Goal: Task Accomplishment & Management: Manage account settings

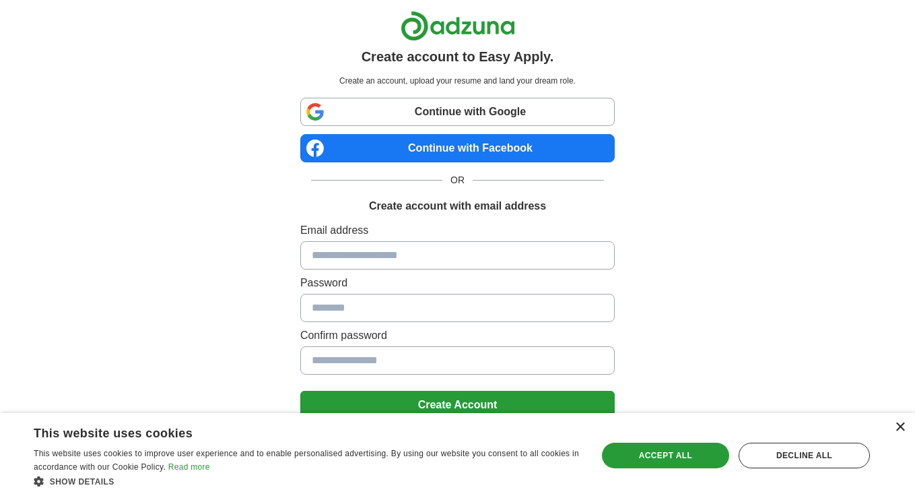
click at [903, 426] on div "×" at bounding box center [900, 427] width 10 height 10
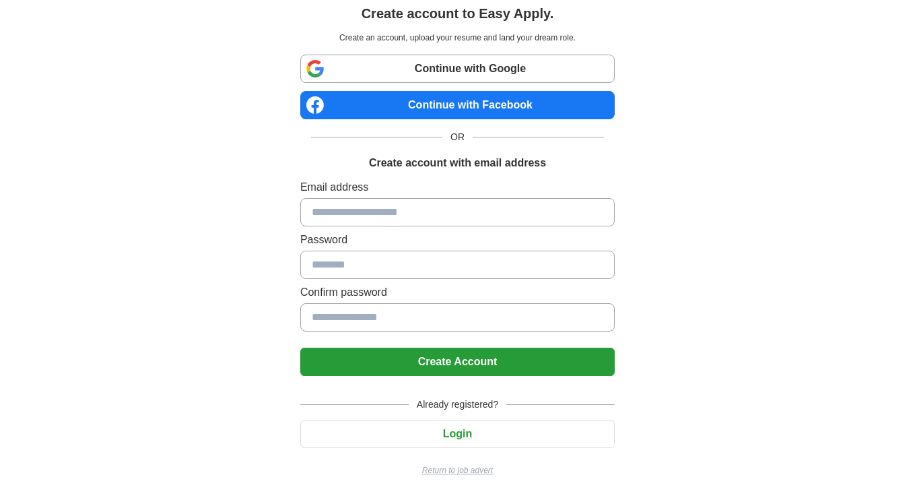
scroll to position [43, 0]
click at [459, 434] on button "Login" at bounding box center [457, 434] width 315 height 28
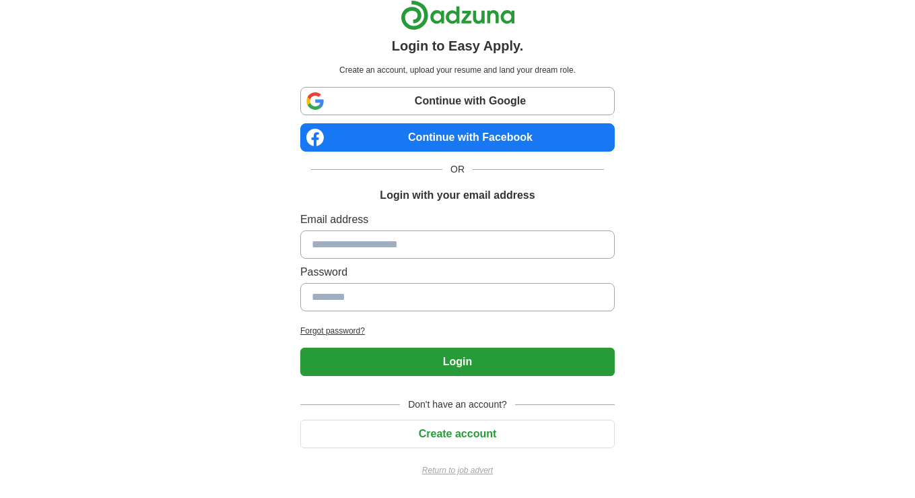
click at [506, 255] on input at bounding box center [457, 244] width 315 height 28
click at [700, 100] on div "Login to Easy Apply. Create an account, upload your resume and land your dream …" at bounding box center [458, 243] width 841 height 508
click at [322, 335] on h2 "Forgot password?" at bounding box center [457, 331] width 315 height 12
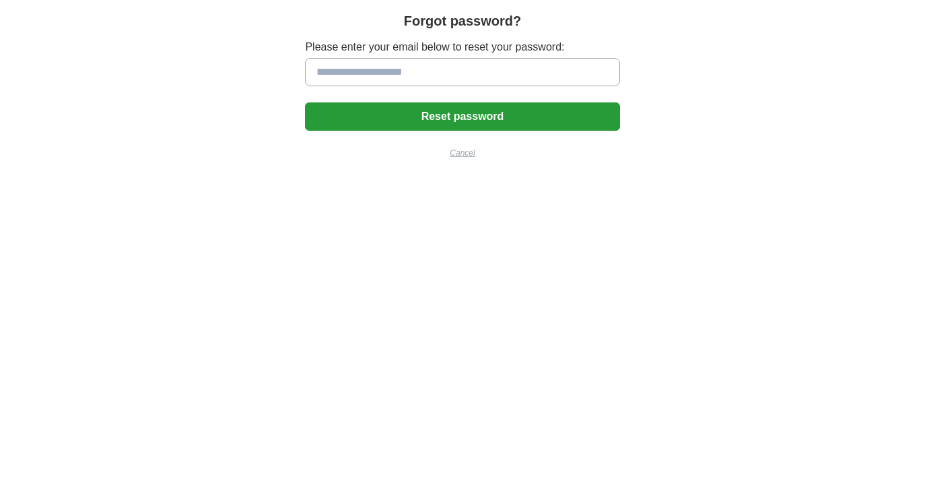
click at [414, 79] on input at bounding box center [462, 72] width 315 height 28
type input "**********"
click at [463, 117] on button "Reset password" at bounding box center [462, 116] width 315 height 28
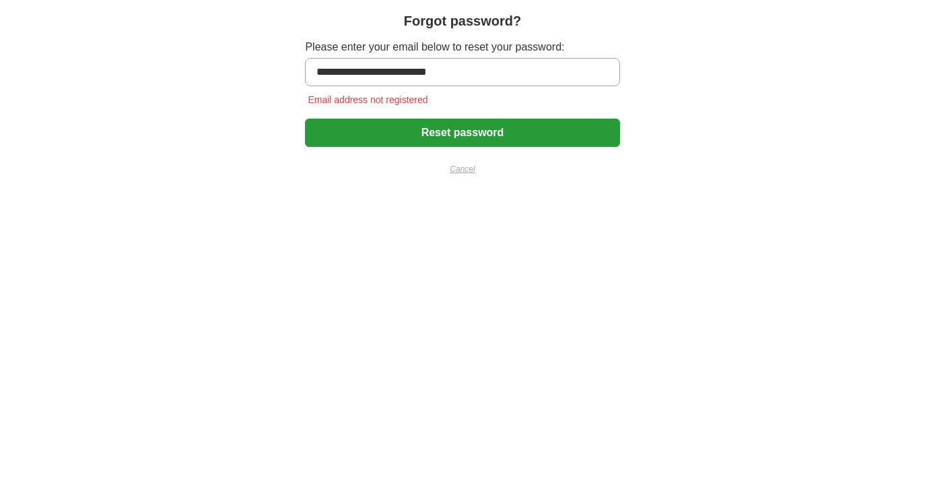
click at [459, 170] on p "Cancel" at bounding box center [462, 169] width 315 height 12
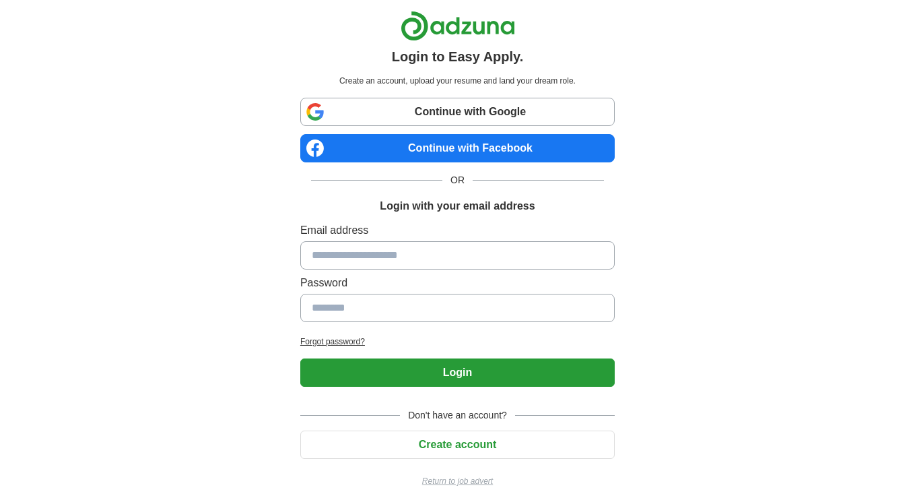
click at [465, 108] on link "Continue with Google" at bounding box center [457, 112] width 315 height 28
